Goal: Check status: Check status

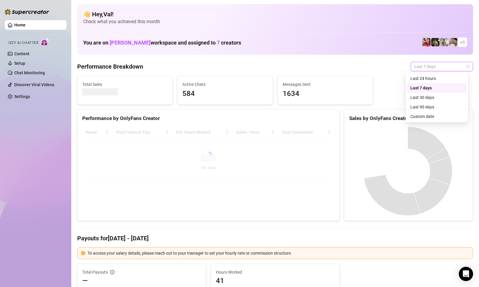
click at [465, 68] on div "Last 7 days" at bounding box center [441, 66] width 62 height 9
click at [426, 115] on div "Custom date" at bounding box center [436, 116] width 53 height 7
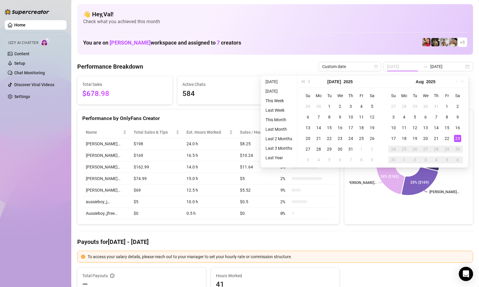
click at [457, 137] on div "23" at bounding box center [457, 138] width 7 height 7
drag, startPoint x: 457, startPoint y: 137, endPoint x: 375, endPoint y: 212, distance: 111.3
click at [457, 138] on div "23" at bounding box center [457, 138] width 7 height 7
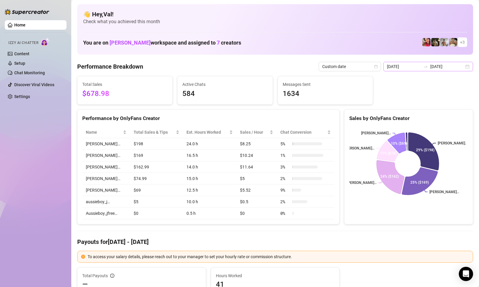
click at [465, 68] on div "[DATE] [DATE]" at bounding box center [428, 66] width 90 height 9
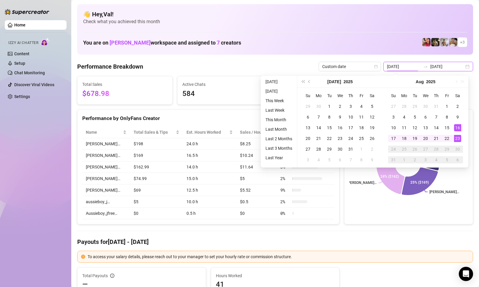
type input "[DATE]"
click at [456, 139] on div "23" at bounding box center [457, 138] width 7 height 7
type input "[DATE]"
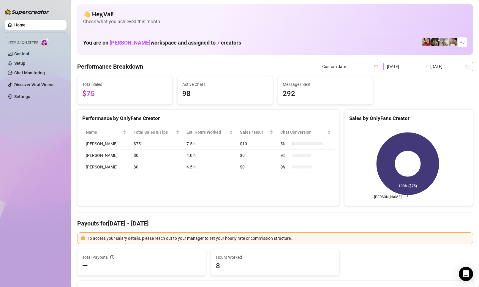
click at [464, 66] on div "[DATE] [DATE]" at bounding box center [428, 66] width 90 height 9
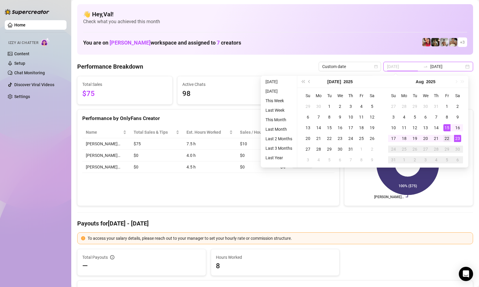
type input "[DATE]"
click at [448, 137] on div "22" at bounding box center [446, 138] width 7 height 7
click at [458, 138] on div "23" at bounding box center [457, 138] width 7 height 7
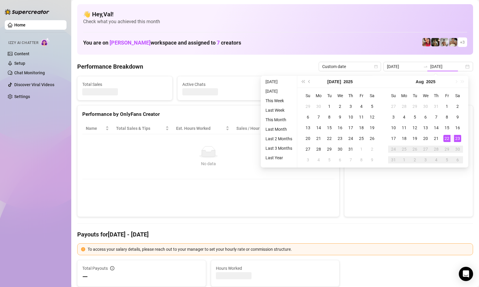
type input "[DATE]"
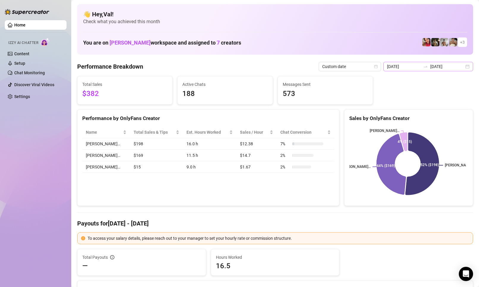
click at [462, 69] on div "[DATE] [DATE]" at bounding box center [428, 66] width 90 height 9
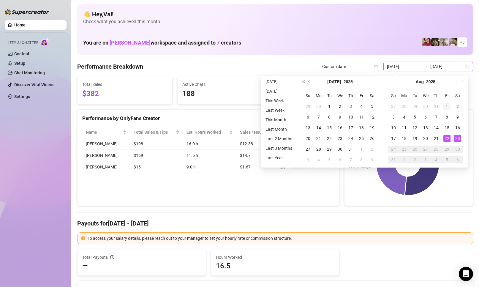
type input "[DATE]"
click at [447, 104] on div "1" at bounding box center [446, 106] width 7 height 7
type input "[DATE]"
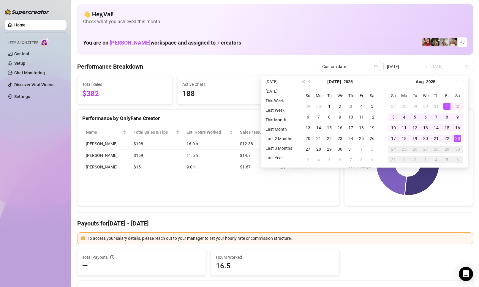
click at [459, 138] on div "23" at bounding box center [457, 138] width 7 height 7
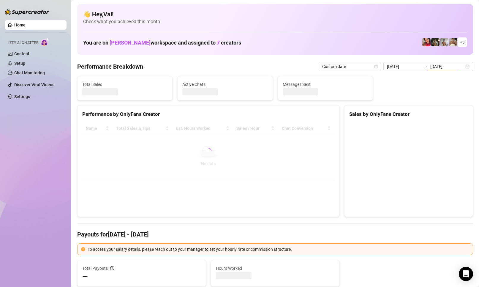
type input "[DATE]"
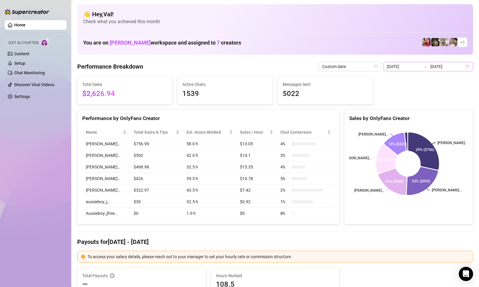
click at [461, 65] on div "[DATE] [DATE]" at bounding box center [428, 66] width 90 height 9
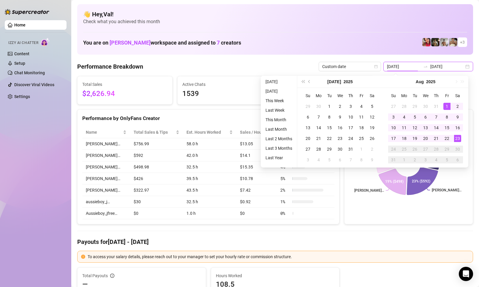
type input "[DATE]"
click at [459, 137] on div "23" at bounding box center [457, 138] width 7 height 7
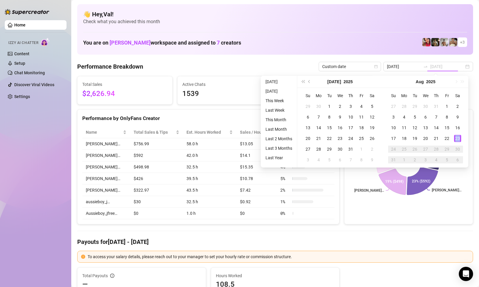
click at [459, 137] on div "23" at bounding box center [457, 138] width 7 height 7
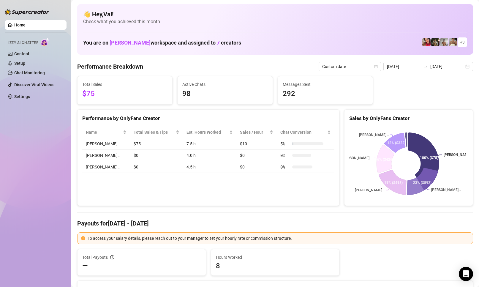
type input "[DATE]"
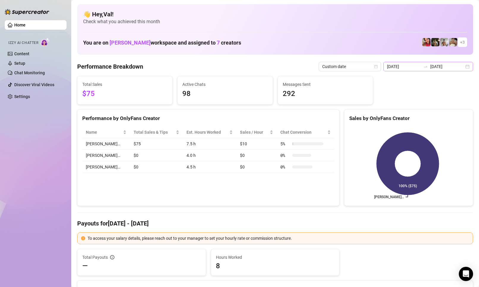
click at [462, 68] on div "[DATE] [DATE]" at bounding box center [428, 66] width 90 height 9
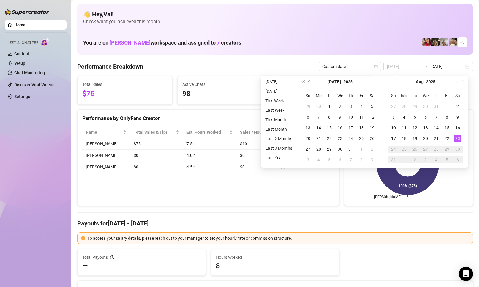
click at [457, 136] on div "23" at bounding box center [457, 138] width 7 height 7
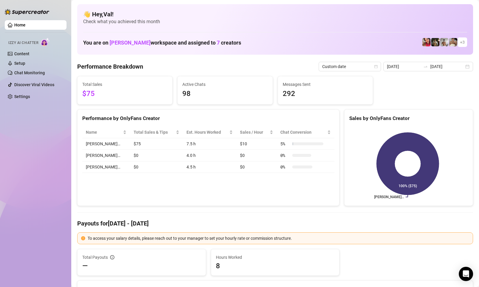
click at [336, 194] on div "Performance by OnlyFans Creator Name Total Sales & Tips Est. Hours Worked Sales…" at bounding box center [208, 157] width 267 height 97
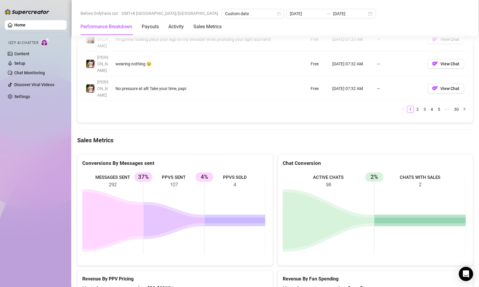
scroll to position [771, 0]
